Goal: Find contact information: Find contact information

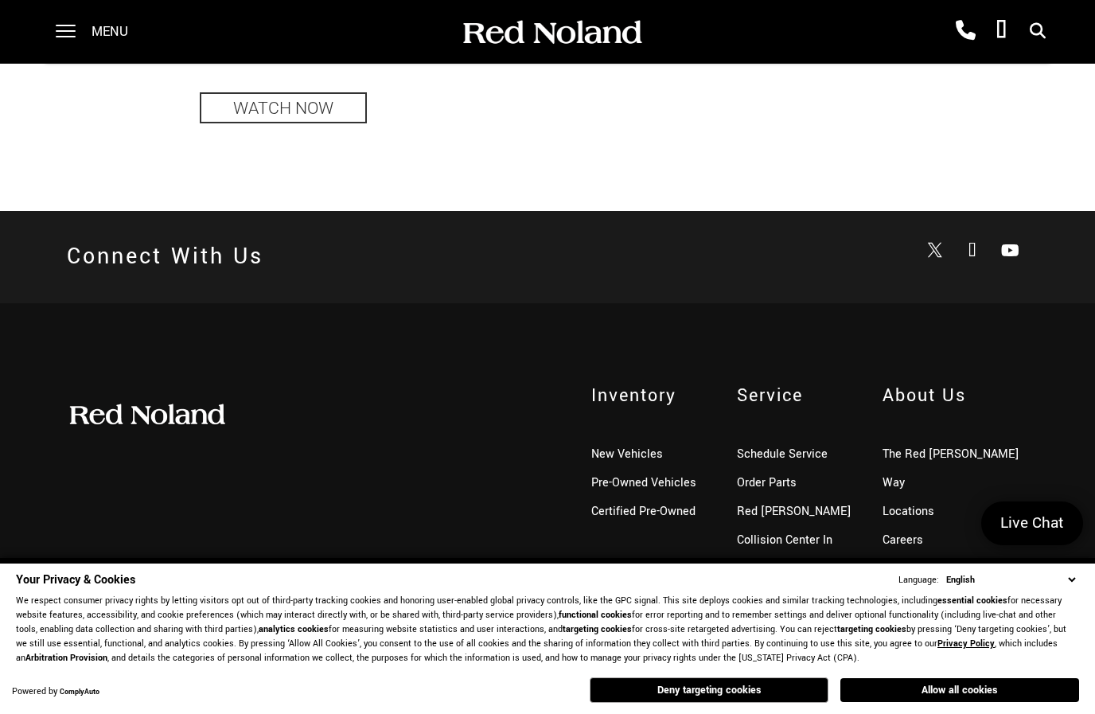
scroll to position [3663, 0]
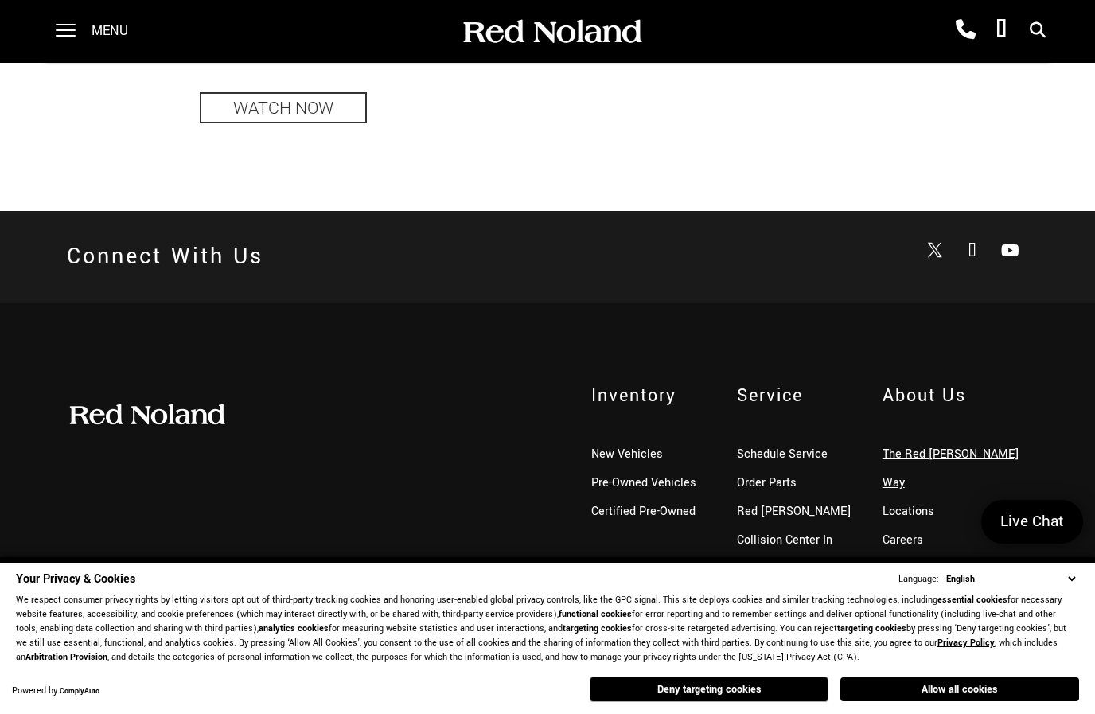
click at [931, 457] on link "The Red [PERSON_NAME] Way" at bounding box center [951, 469] width 136 height 45
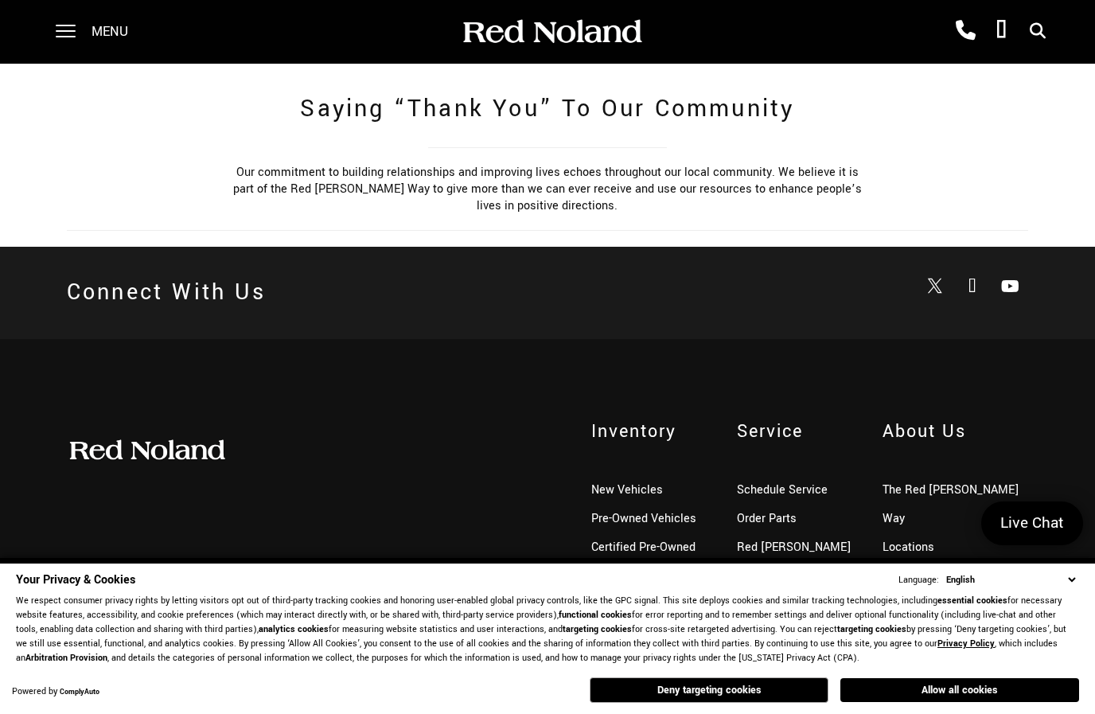
scroll to position [1084, 0]
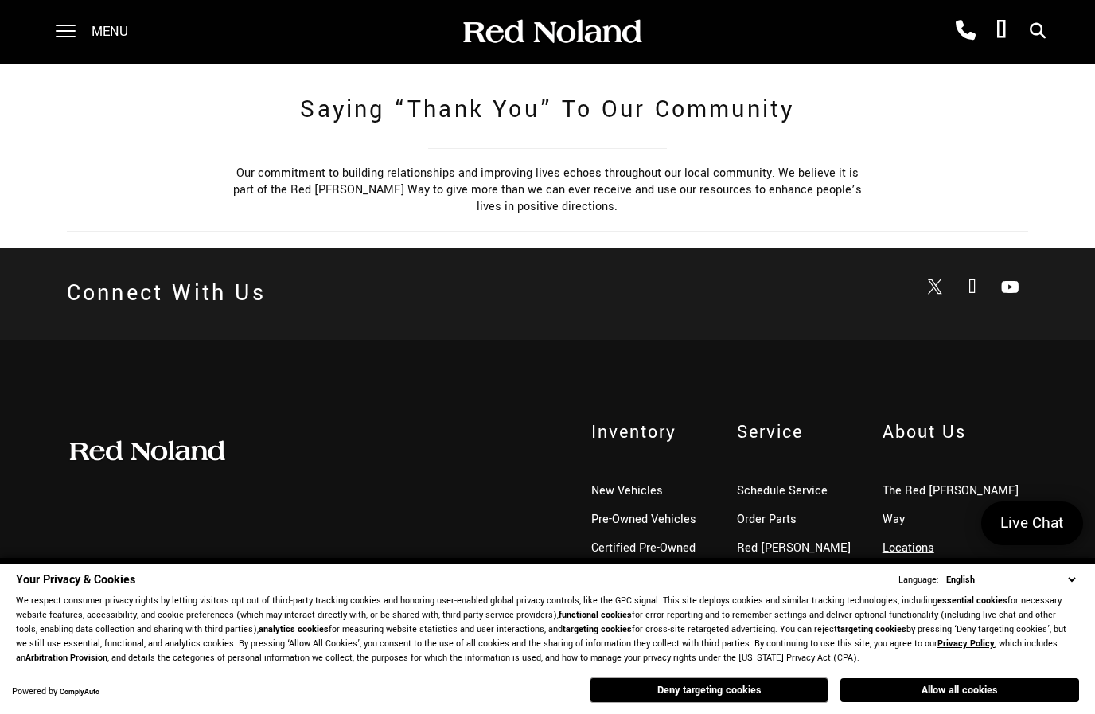
click at [884, 540] on link "Locations" at bounding box center [909, 548] width 52 height 17
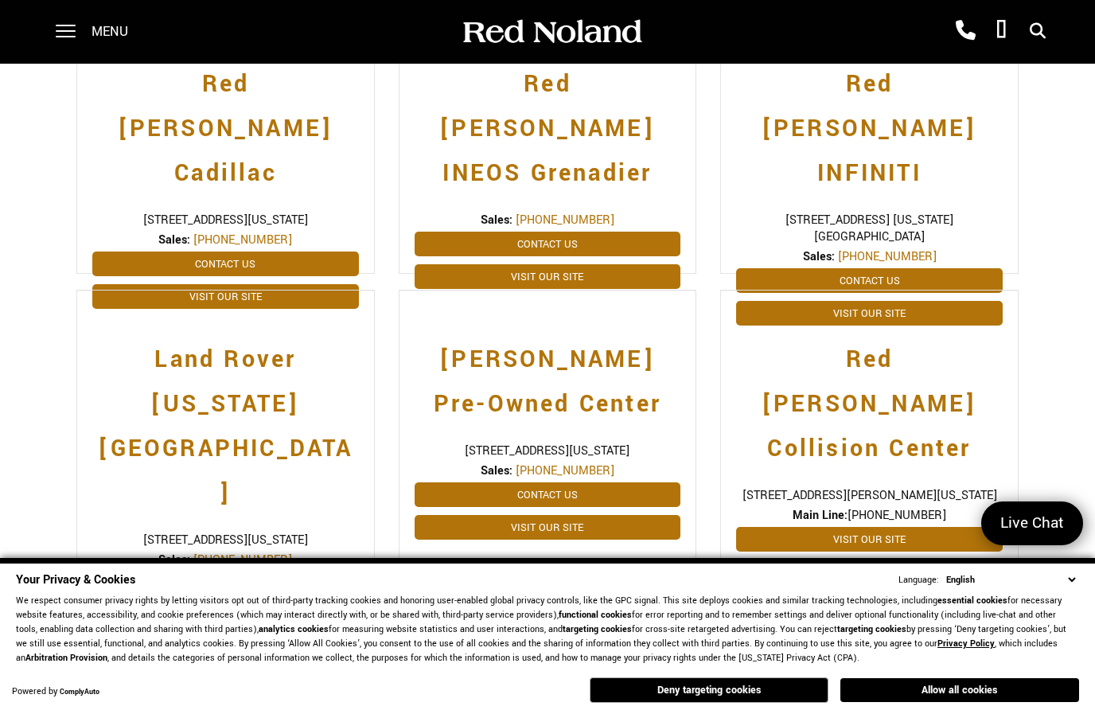
scroll to position [497, 0]
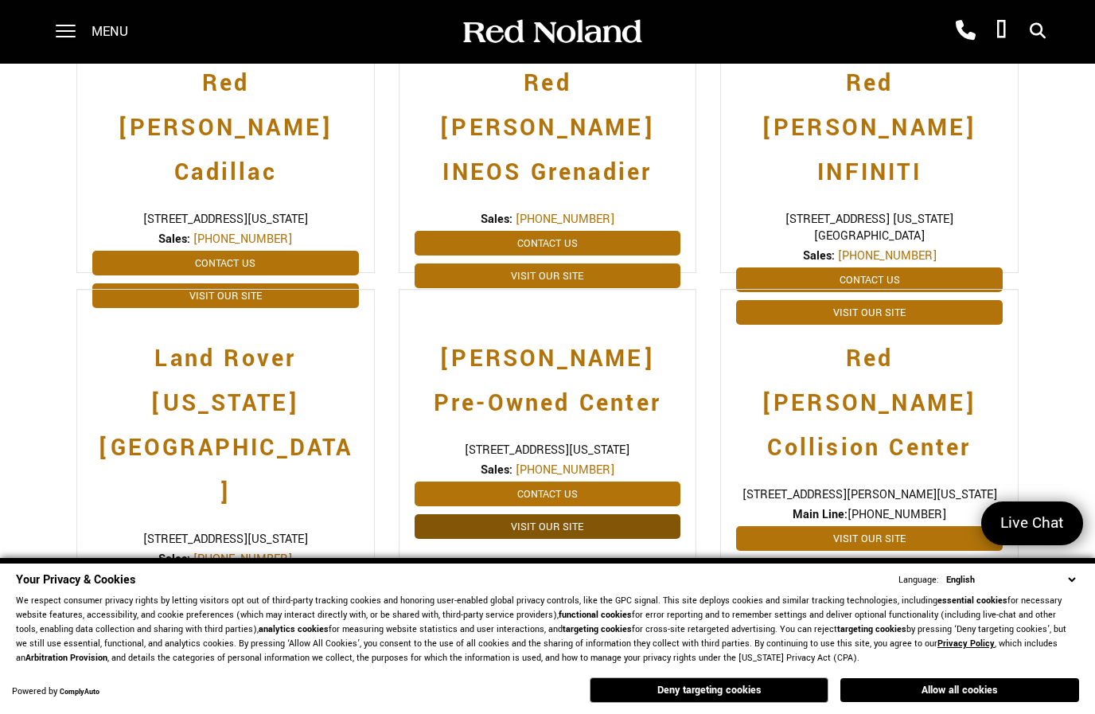
click at [487, 514] on link "Visit Our Site" at bounding box center [548, 526] width 267 height 25
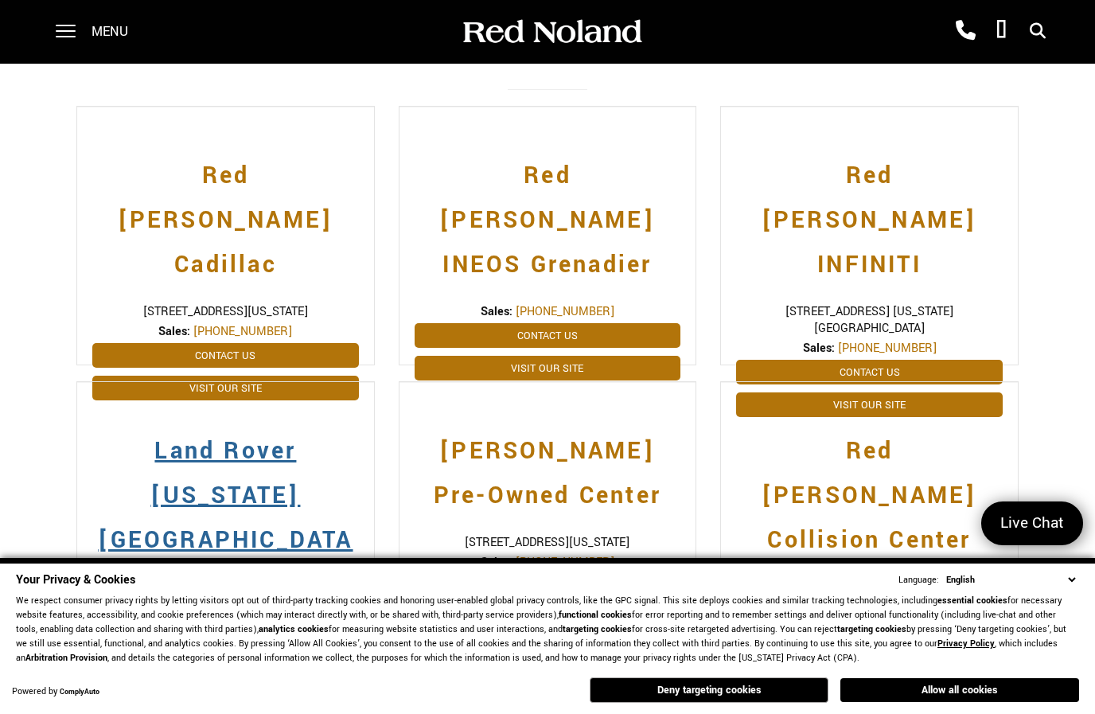
scroll to position [440, 0]
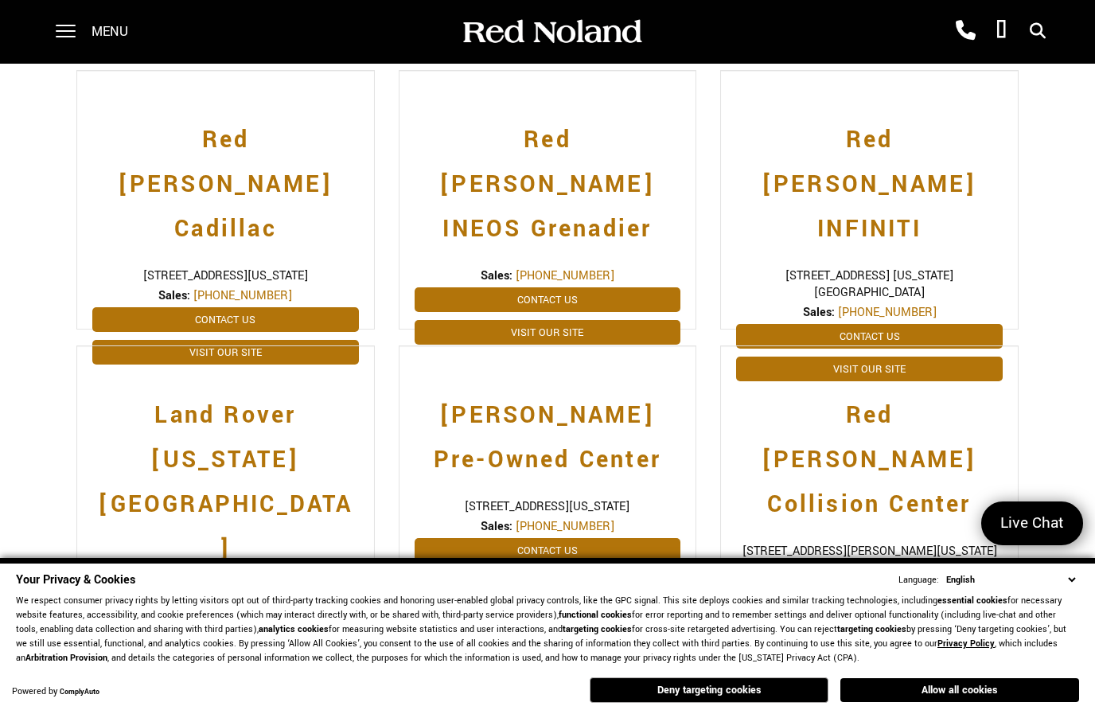
click at [249, 660] on link "Visit Our Site" at bounding box center [225, 672] width 267 height 25
